Goal: Task Accomplishment & Management: Complete application form

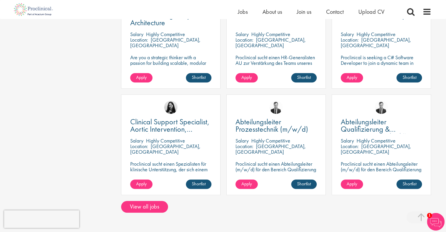
scroll to position [422, 0]
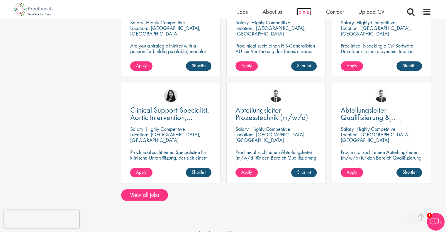
click at [304, 10] on span "Join us" at bounding box center [303, 12] width 15 height 8
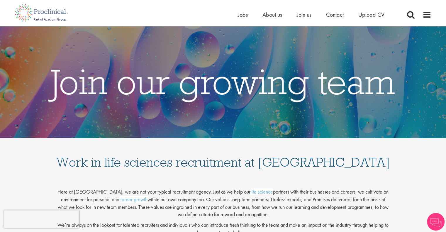
click at [343, 9] on div "Home Jobs About us Join us Contact Upload CV" at bounding box center [221, 11] width 420 height 22
click at [338, 15] on span "Contact" at bounding box center [335, 15] width 18 height 8
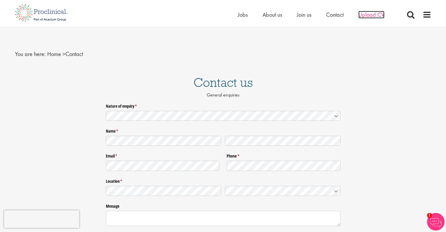
click at [371, 15] on span "Upload CV" at bounding box center [371, 15] width 26 height 8
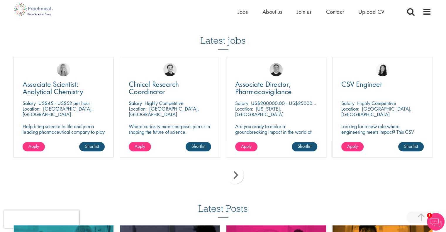
scroll to position [398, 0]
